Goal: Find specific page/section: Find specific page/section

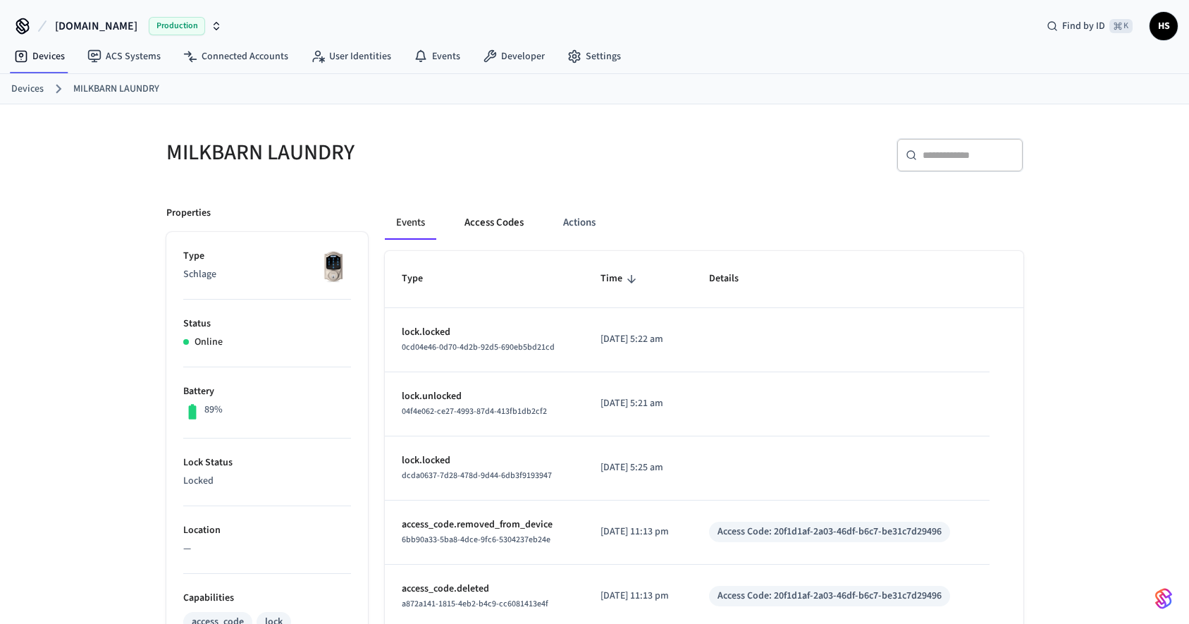
click at [488, 230] on button "Access Codes" at bounding box center [494, 223] width 82 height 34
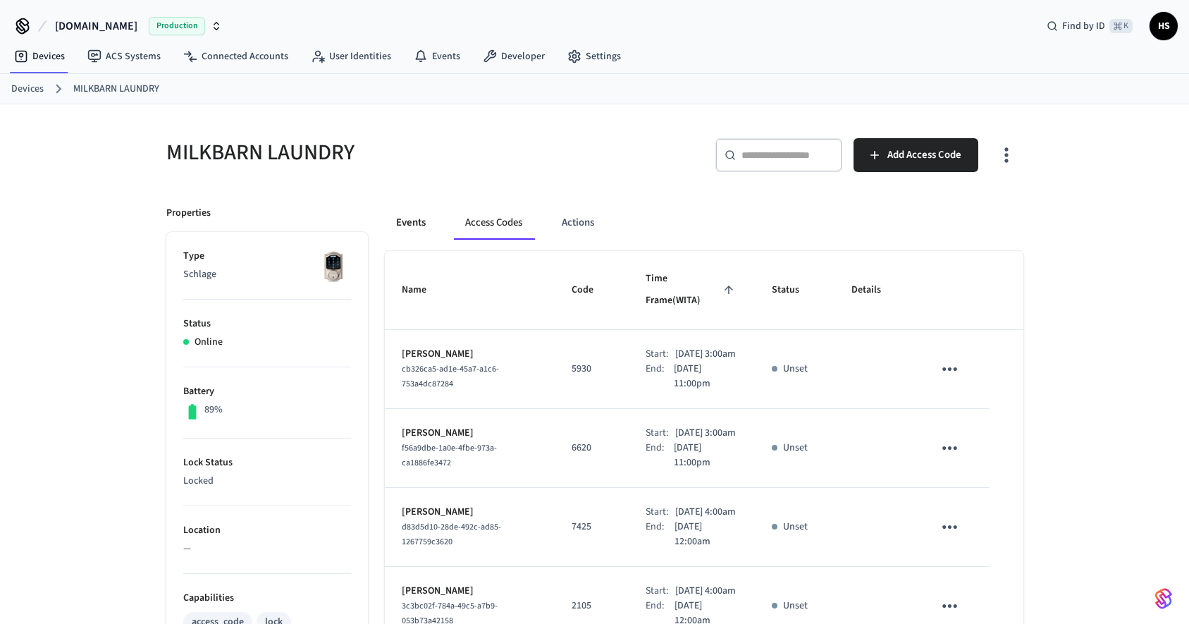
click at [405, 223] on button "Events" at bounding box center [411, 223] width 52 height 34
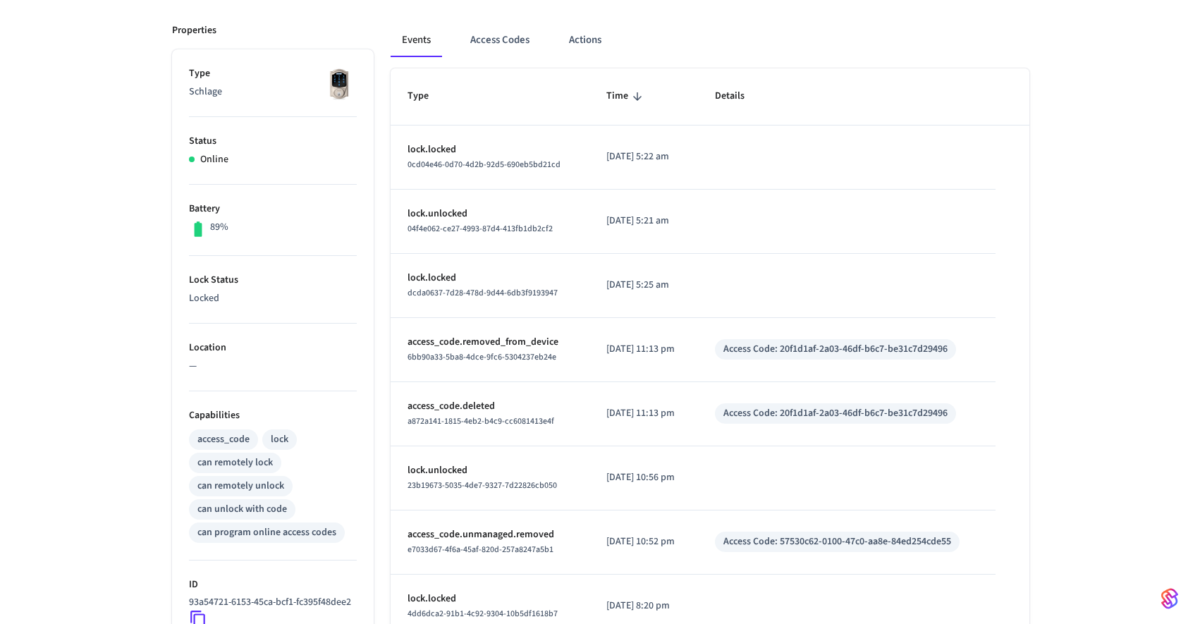
scroll to position [421, 0]
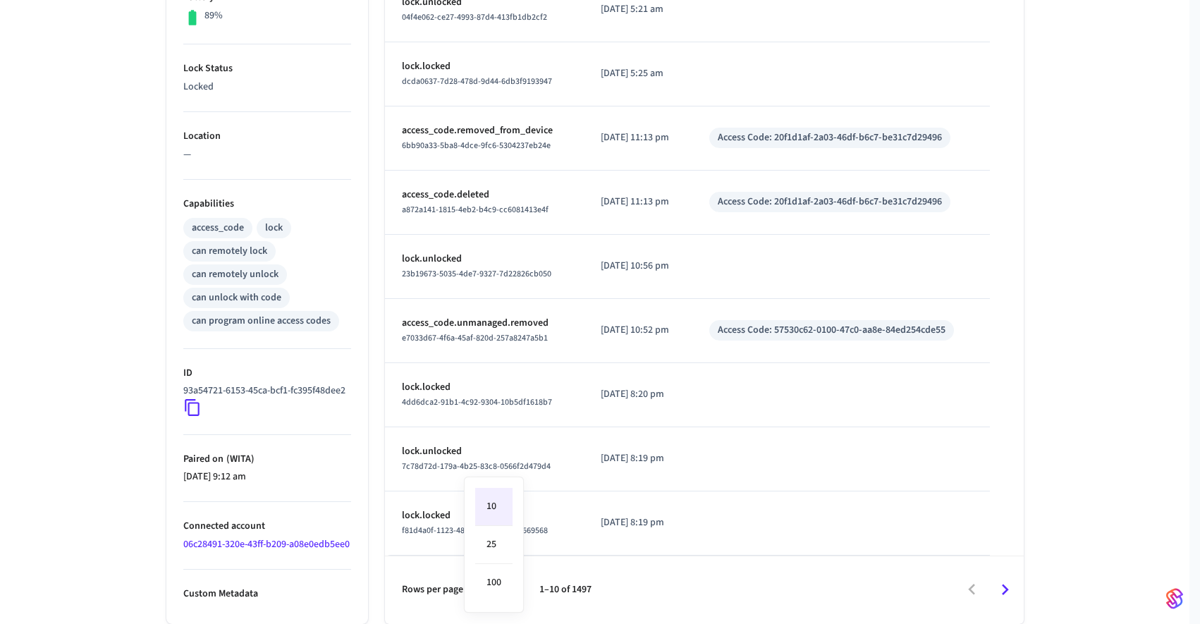
click at [500, 589] on body "[DOMAIN_NAME] Production Find by ID ⌘ K HS Devices ACS Systems Connected Accoun…" at bounding box center [600, 115] width 1200 height 1018
click at [505, 589] on li "100" at bounding box center [493, 582] width 37 height 37
type input "***"
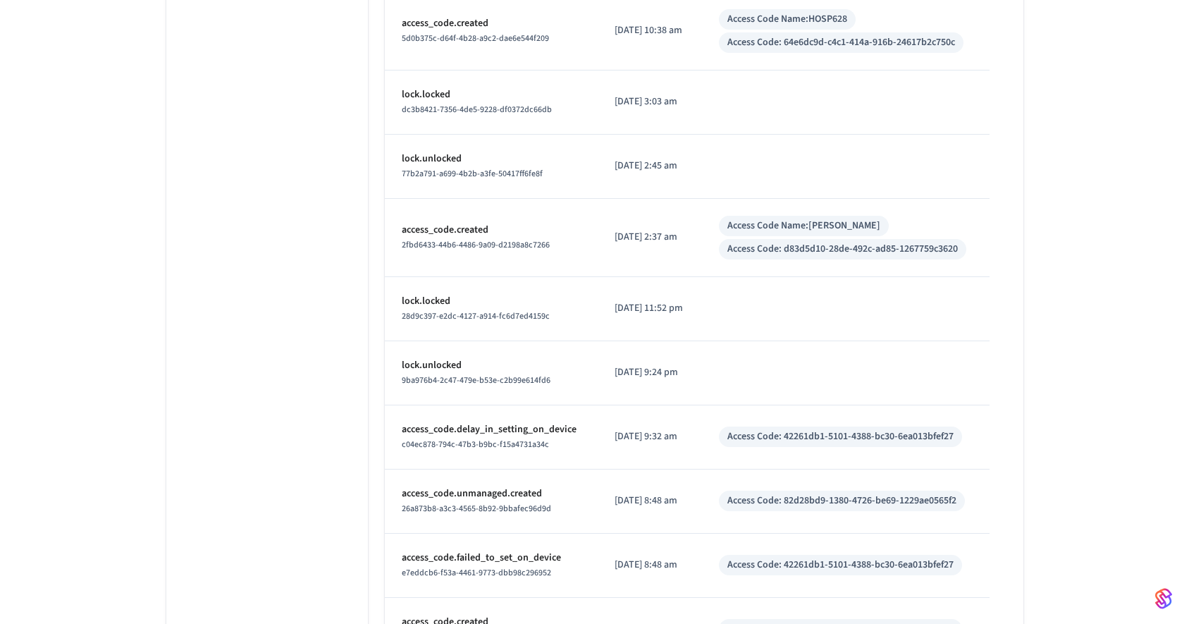
scroll to position [3656, 0]
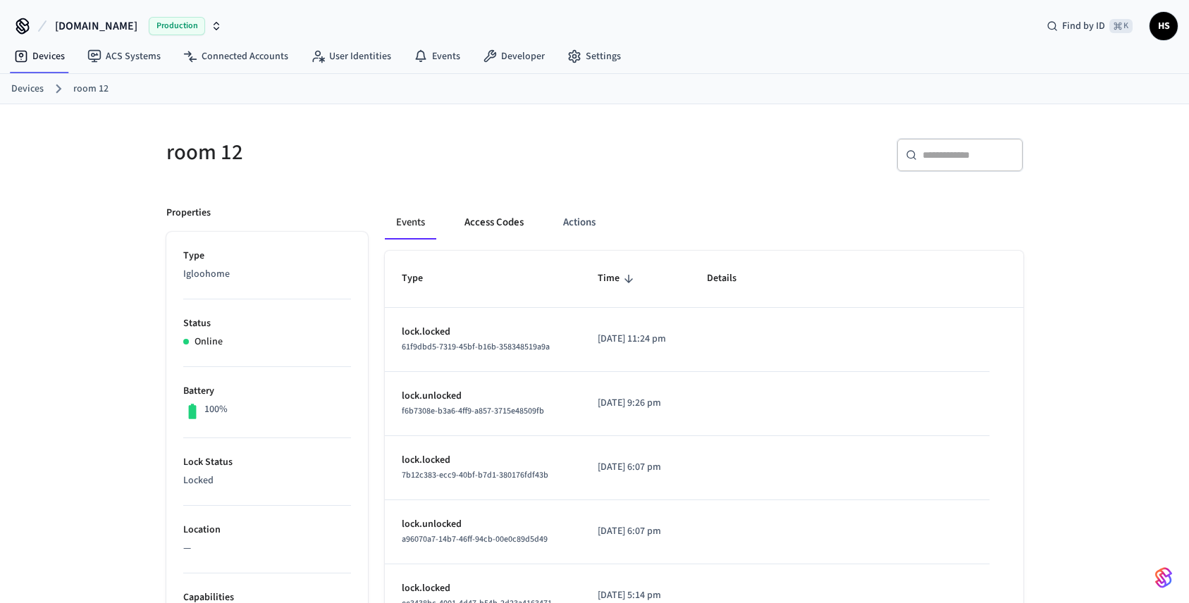
click at [491, 221] on button "Access Codes" at bounding box center [494, 223] width 82 height 34
